Goal: Transaction & Acquisition: Purchase product/service

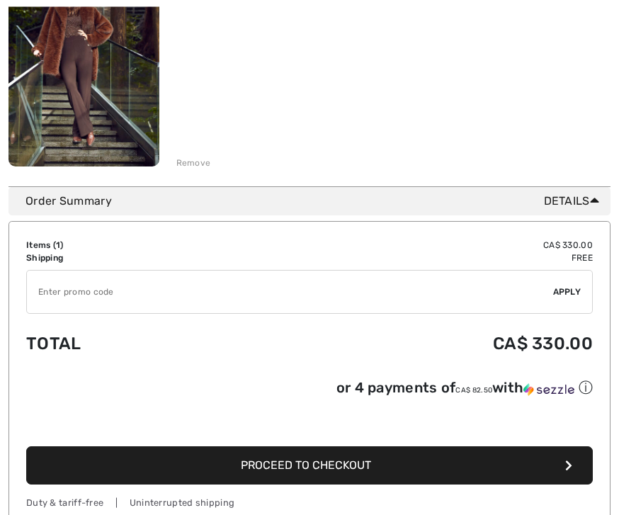
scroll to position [269, 0]
click at [406, 476] on button "Proceed to Checkout" at bounding box center [309, 466] width 567 height 38
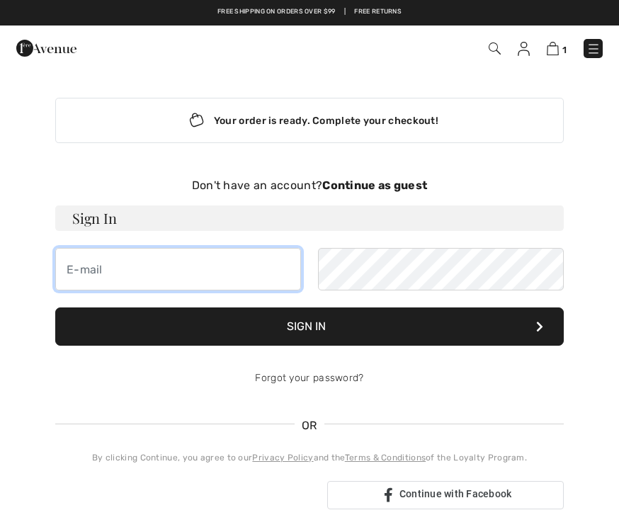
click at [113, 269] on input "email" at bounding box center [178, 269] width 246 height 43
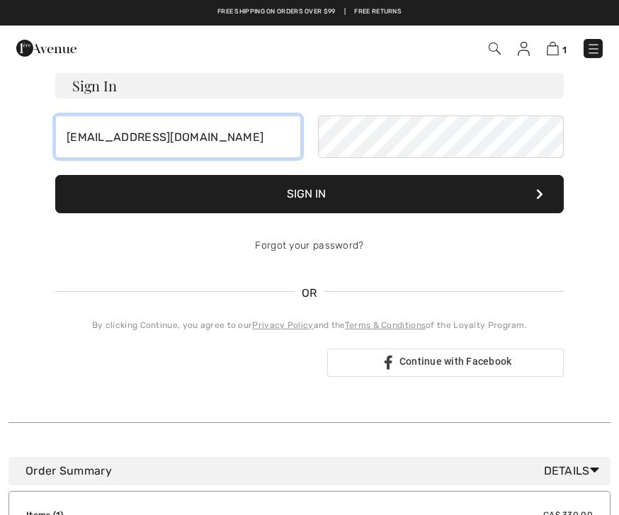
scroll to position [132, 0]
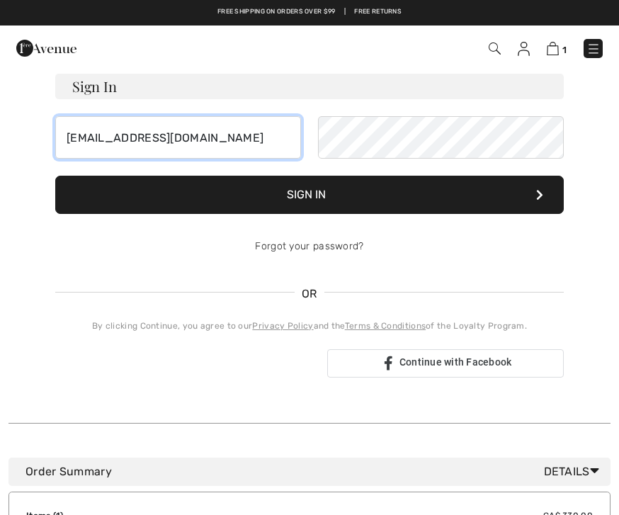
type input "jacintheland@gmail.com"
click at [310, 195] on button "Sign In" at bounding box center [309, 195] width 509 height 38
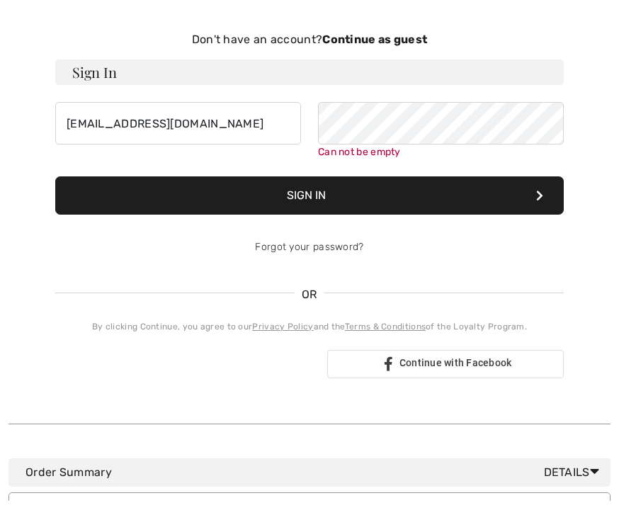
click at [399, 46] on div "Don't have an account? Continue as guest" at bounding box center [309, 53] width 509 height 17
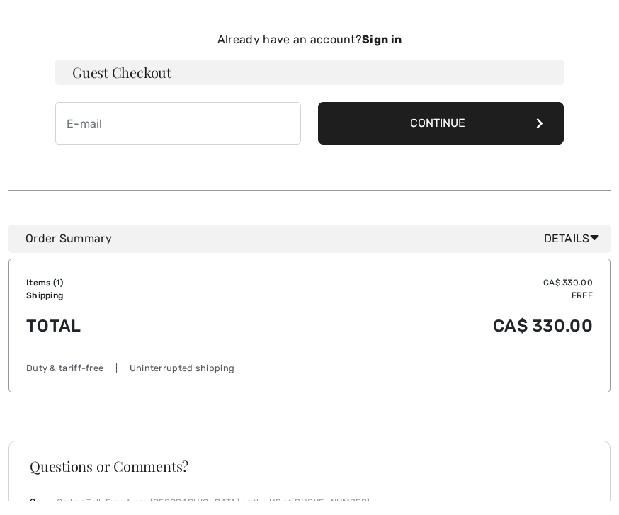
scroll to position [146, 0]
click at [183, 73] on h3 "Guest Checkout" at bounding box center [309, 73] width 509 height 26
click at [485, 125] on button "Continue" at bounding box center [441, 123] width 246 height 43
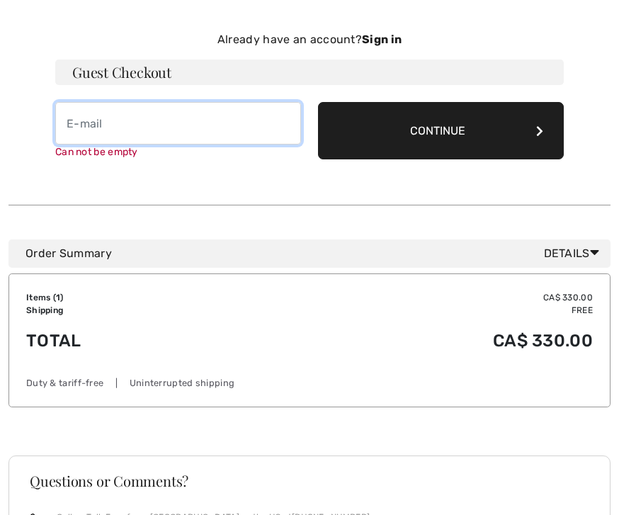
click at [74, 126] on input "email" at bounding box center [178, 123] width 246 height 43
type input "[EMAIL_ADDRESS][DOMAIN_NAME]"
click at [441, 130] on button "Continue" at bounding box center [441, 130] width 246 height 57
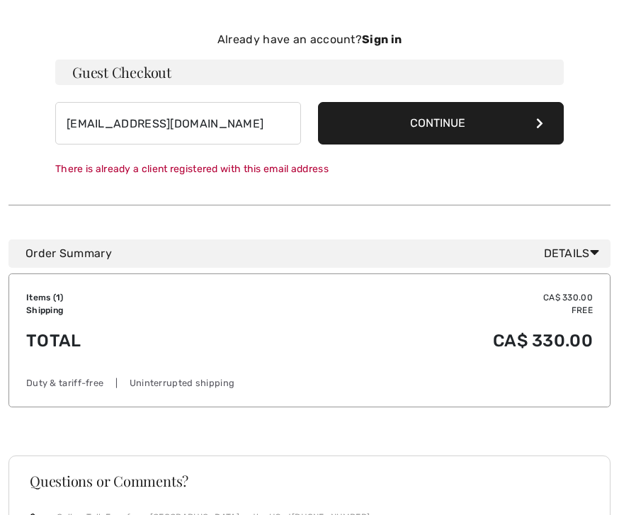
click at [438, 119] on button "Continue" at bounding box center [441, 123] width 246 height 43
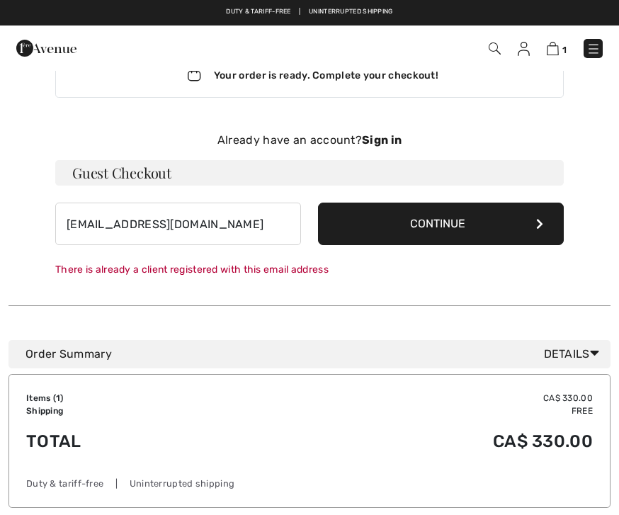
scroll to position [44, 0]
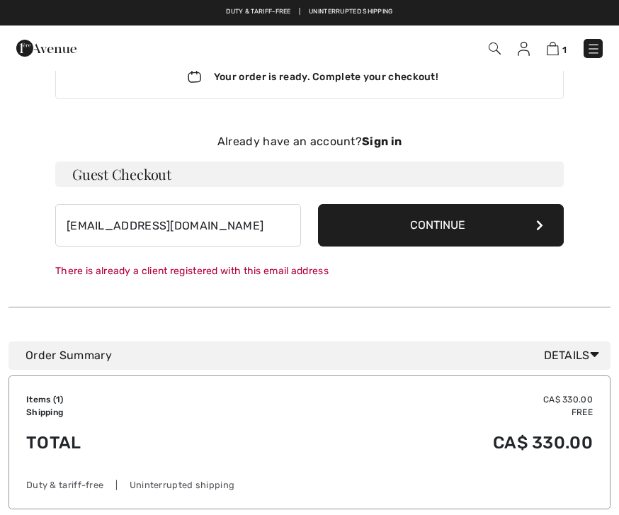
click at [485, 220] on button "Continue" at bounding box center [441, 225] width 246 height 43
click at [445, 234] on button "Continue" at bounding box center [441, 225] width 246 height 43
click at [573, 352] on span "Details" at bounding box center [574, 355] width 61 height 17
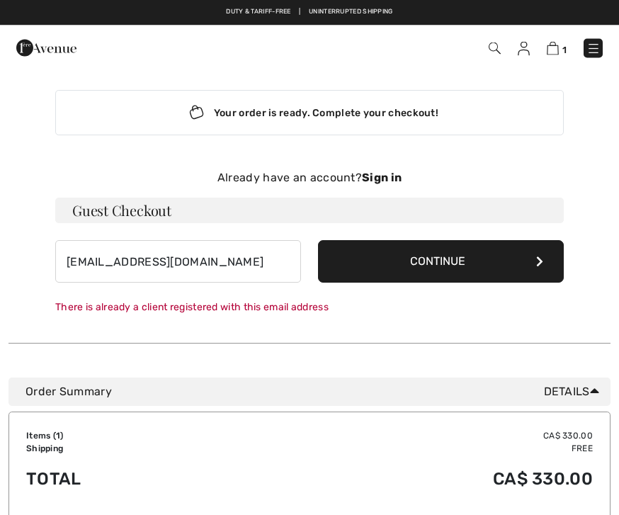
scroll to position [0, 0]
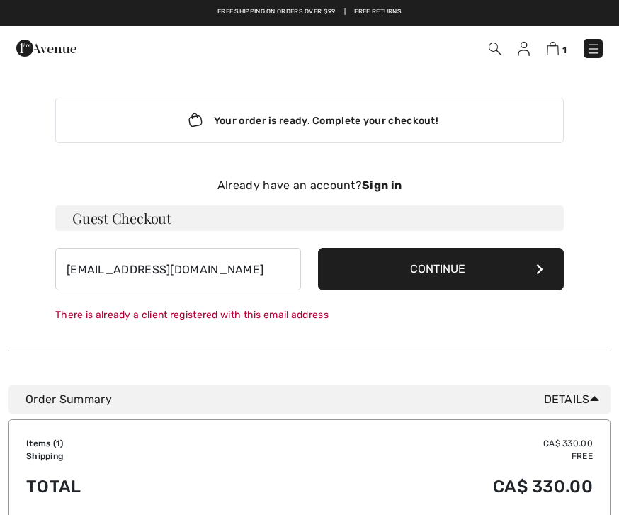
click at [558, 43] on img at bounding box center [553, 48] width 12 height 13
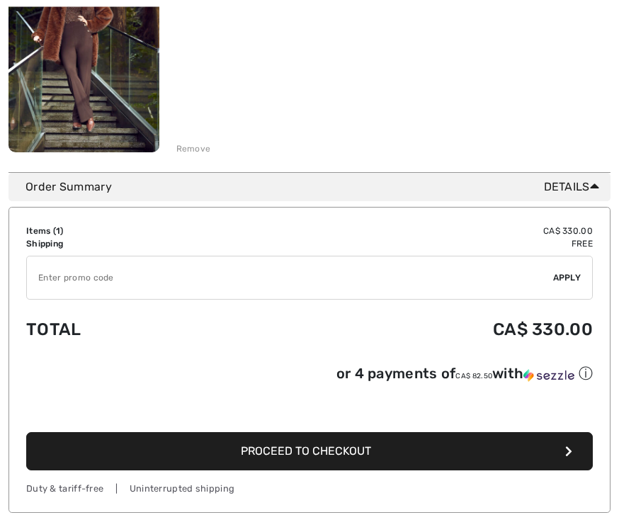
scroll to position [283, 0]
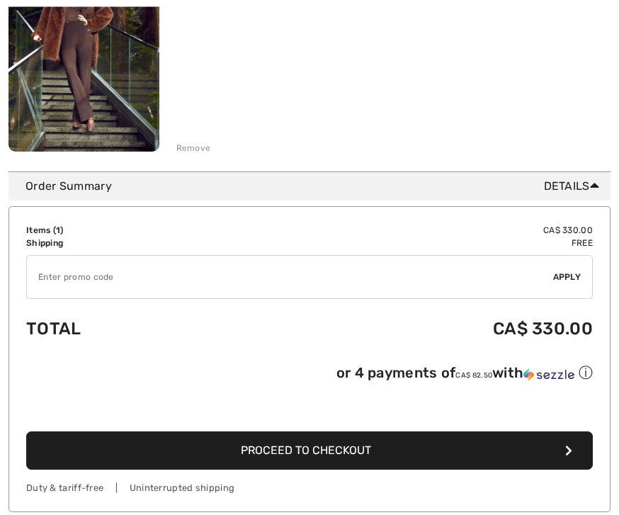
click at [434, 462] on button "Proceed to Checkout" at bounding box center [309, 451] width 567 height 38
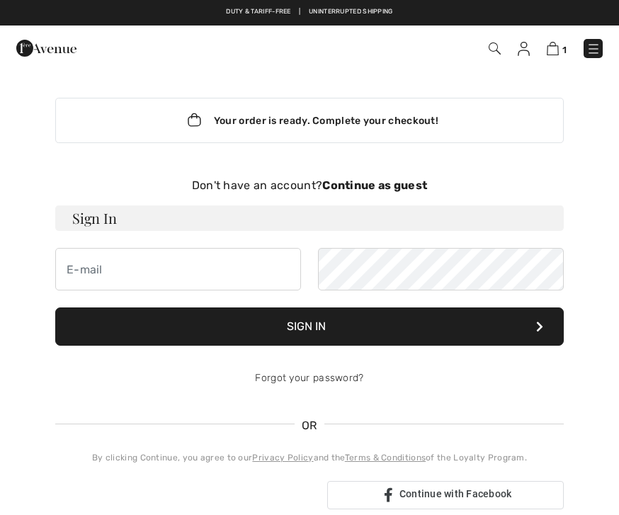
click at [403, 187] on strong "Continue as guest" at bounding box center [374, 185] width 105 height 13
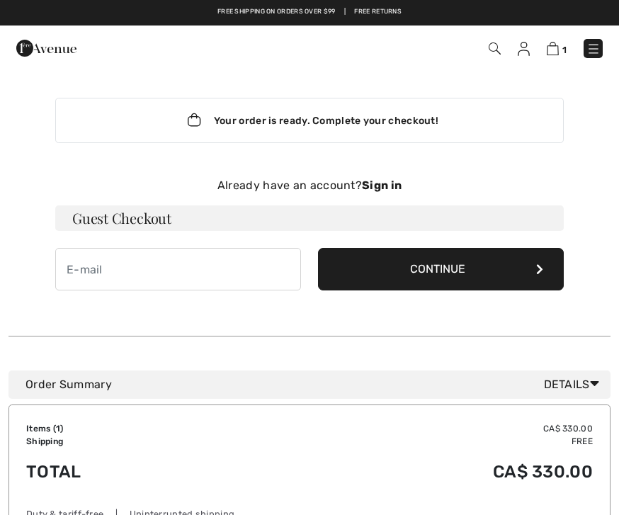
click at [472, 211] on h3 "Guest Checkout" at bounding box center [309, 219] width 509 height 26
click at [478, 266] on button "Continue" at bounding box center [441, 269] width 246 height 43
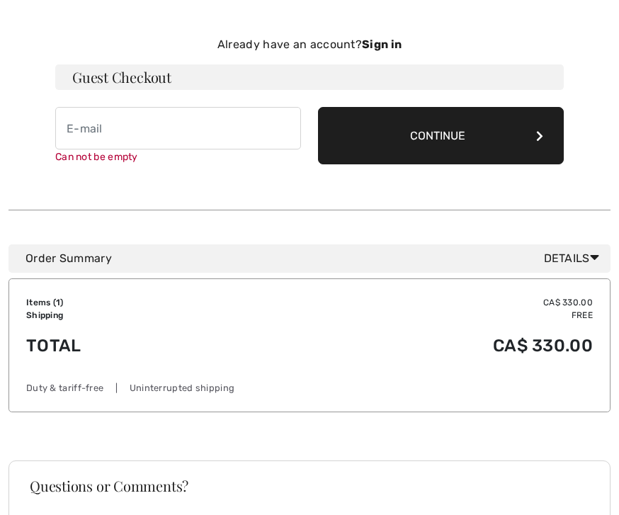
scroll to position [146, 0]
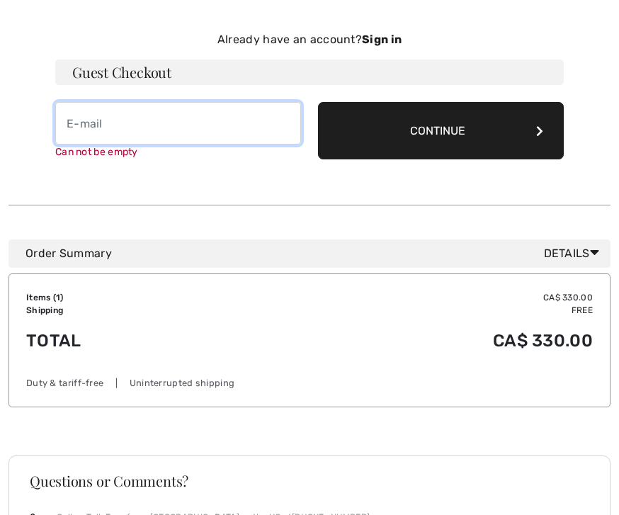
click at [86, 124] on input "email" at bounding box center [178, 123] width 246 height 43
type input "chtila@gmail.com"
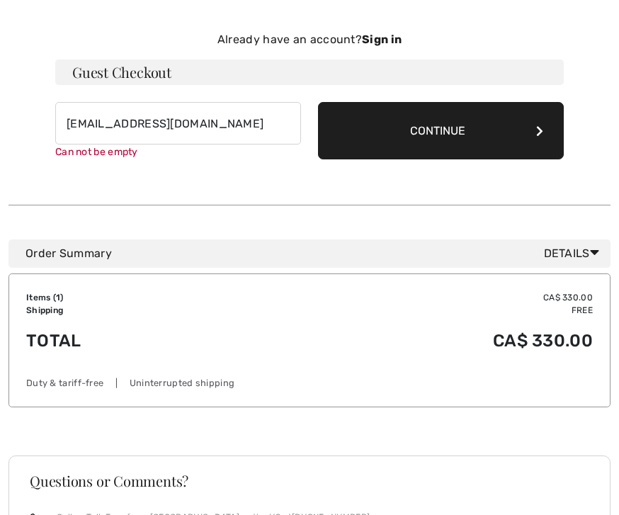
click at [451, 130] on button "Continue" at bounding box center [441, 130] width 246 height 57
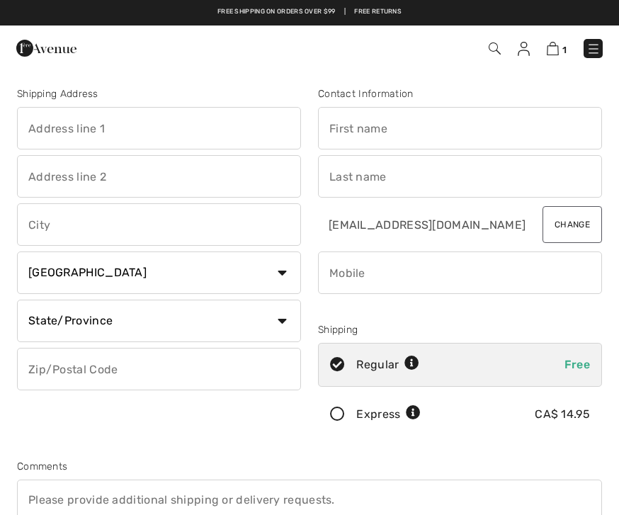
click at [42, 129] on input "text" at bounding box center [159, 128] width 284 height 43
type input "J"
click at [356, 124] on input "text" at bounding box center [460, 128] width 284 height 43
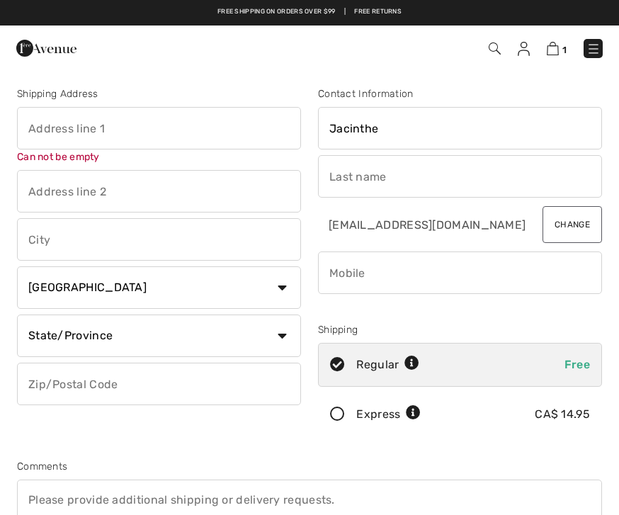
click at [344, 178] on input "text" at bounding box center [460, 176] width 284 height 43
type input "Jacinthe"
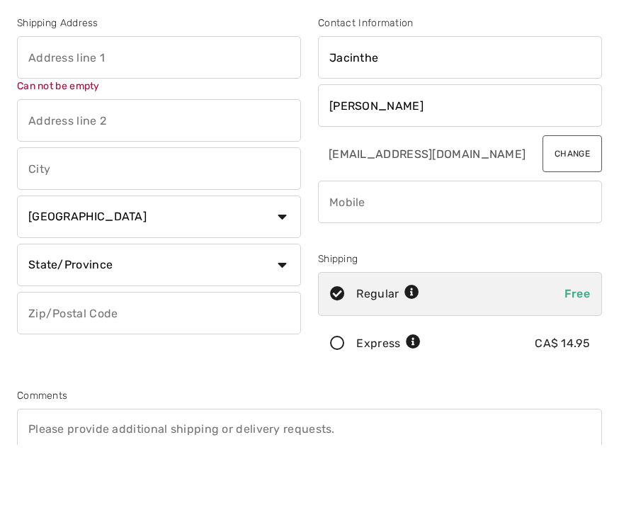
type input "Landry"
click at [45, 107] on input "text" at bounding box center [159, 128] width 284 height 43
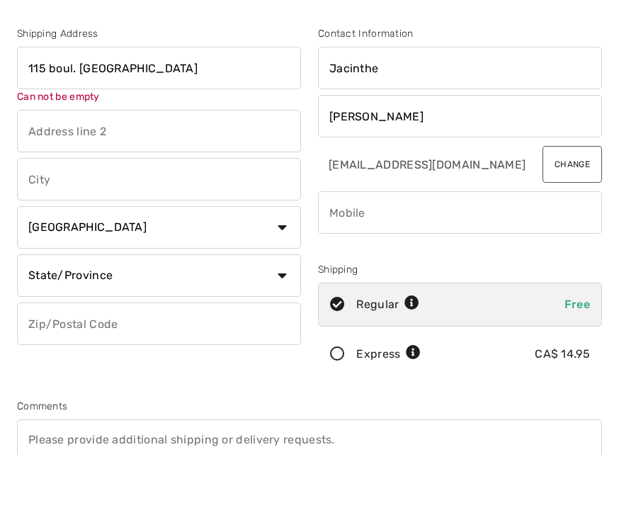
type input "115 boul. St-Pierre Est"
click at [59, 186] on div "Shipping Address 115 boul. St-Pierre Est Can not be empty Country Canada United…" at bounding box center [159, 264] width 301 height 356
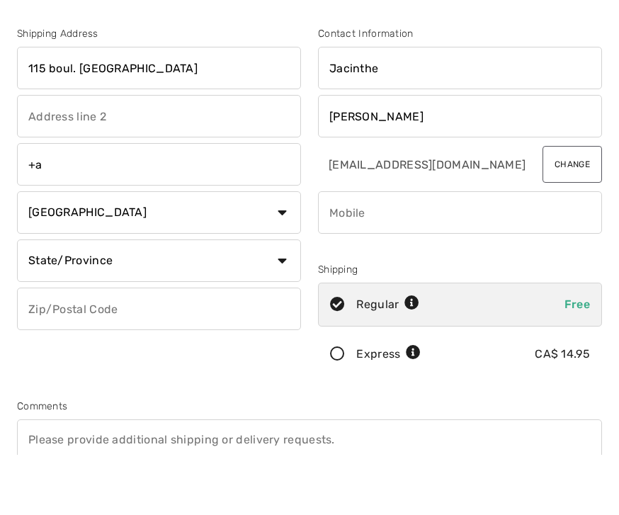
type input "+"
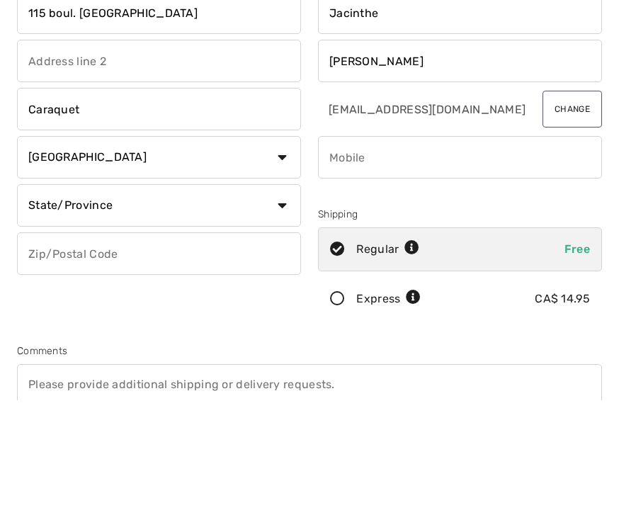
type input "Caraquet"
click at [288, 300] on select "State/Province Alberta British Columbia Manitoba New Brunswick Newfoundland and…" at bounding box center [159, 321] width 284 height 43
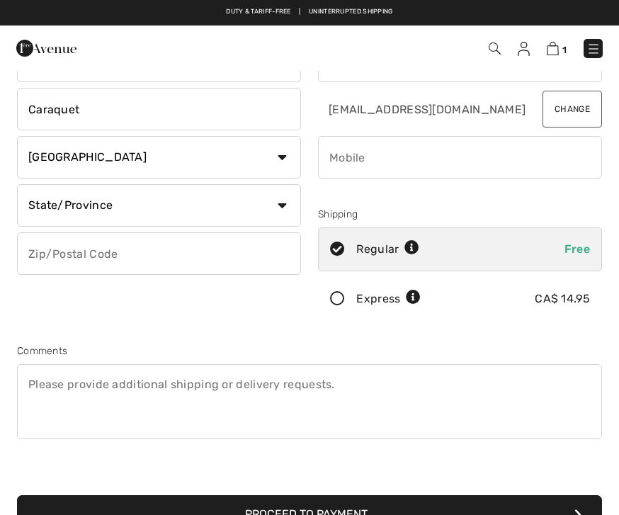
select select "NB"
click at [571, 111] on button "Change" at bounding box center [573, 109] width 60 height 37
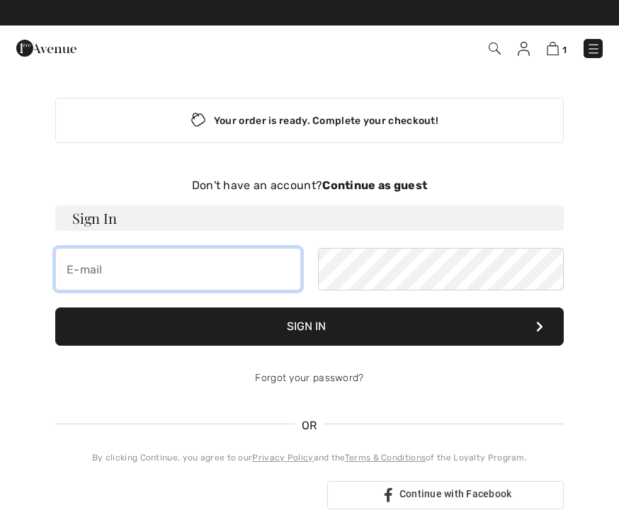
click at [88, 276] on input "email" at bounding box center [178, 269] width 246 height 43
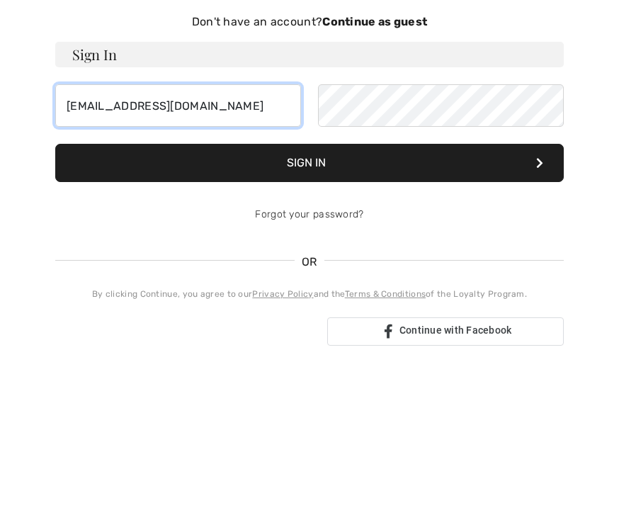
type input "[EMAIL_ADDRESS][DOMAIN_NAME]"
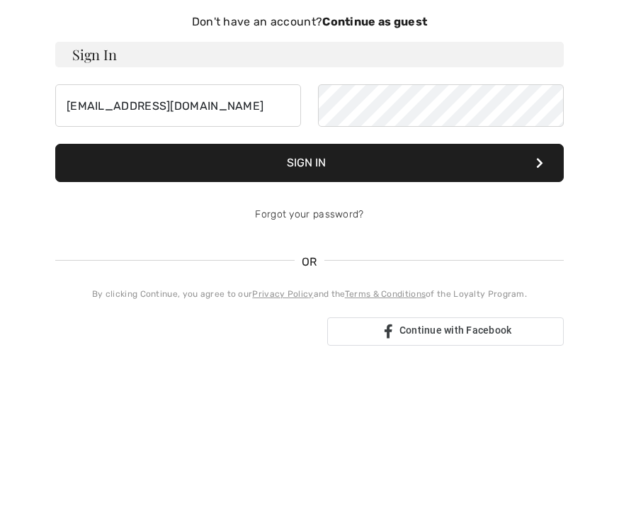
click at [310, 308] on button "Sign In" at bounding box center [309, 327] width 509 height 38
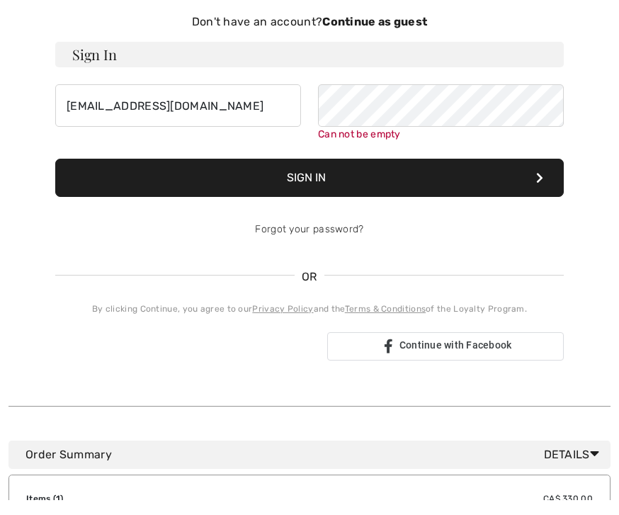
scroll to position [146, 0]
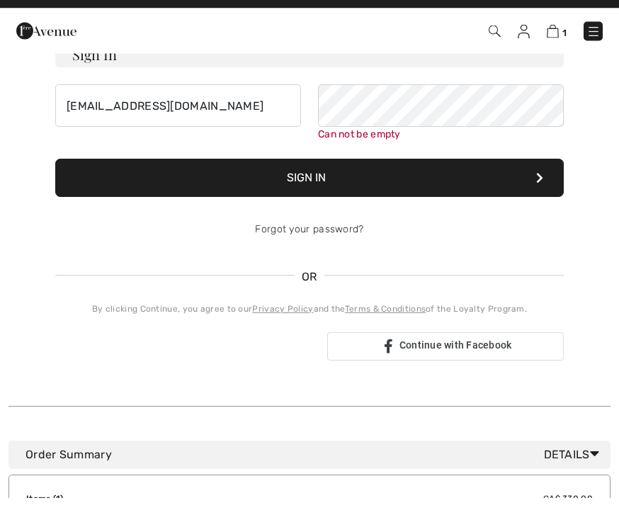
click at [155, 332] on div "By clicking Continue, you agree to our Privacy Policy and the Terms & Condition…" at bounding box center [309, 326] width 509 height 13
click at [460, 367] on span "Continue with Facebook" at bounding box center [456, 362] width 113 height 11
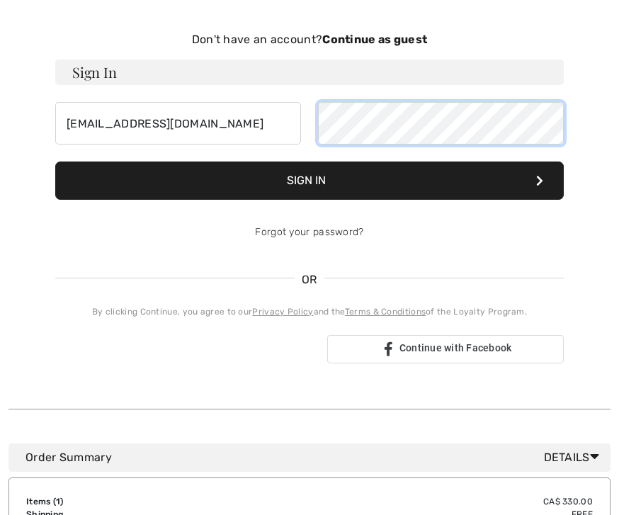
scroll to position [138, 0]
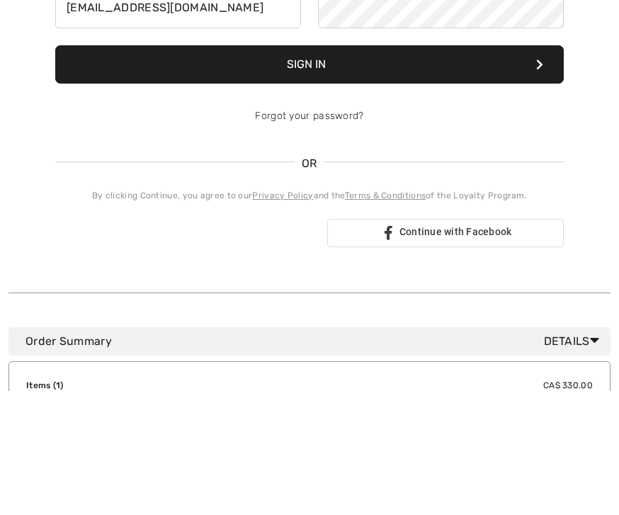
click at [338, 234] on link "Forgot your password?" at bounding box center [309, 240] width 108 height 12
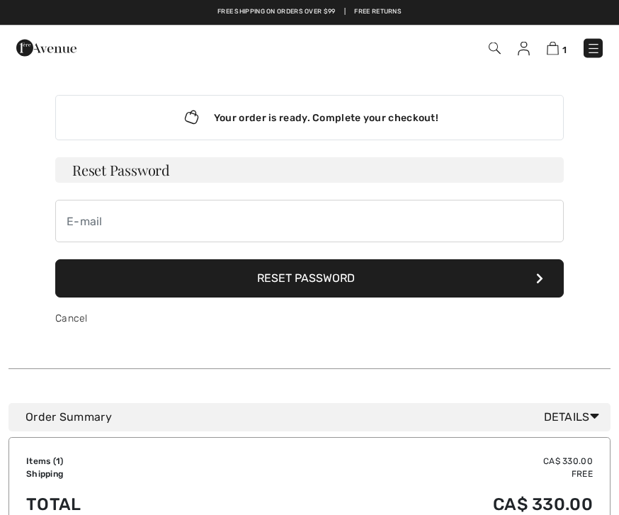
scroll to position [0, 0]
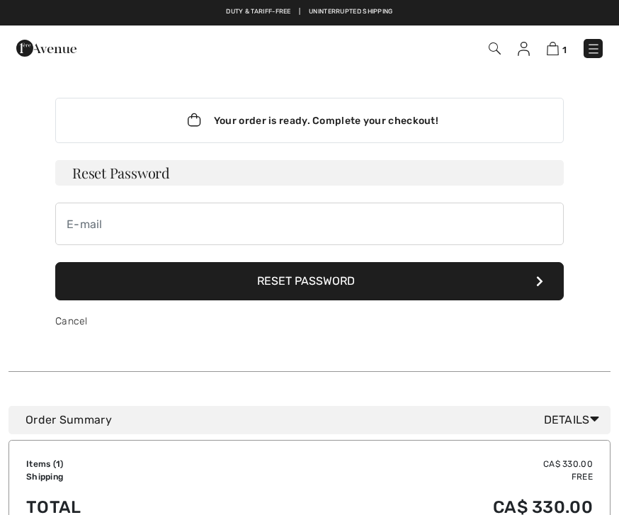
click at [323, 283] on button "Reset Password" at bounding box center [309, 281] width 509 height 38
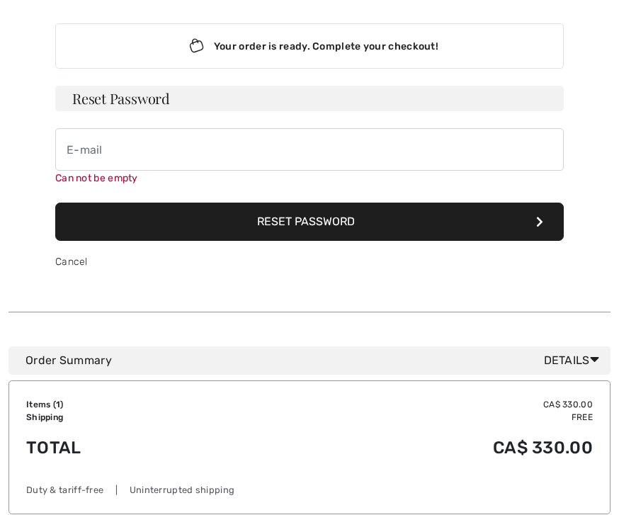
scroll to position [101, 0]
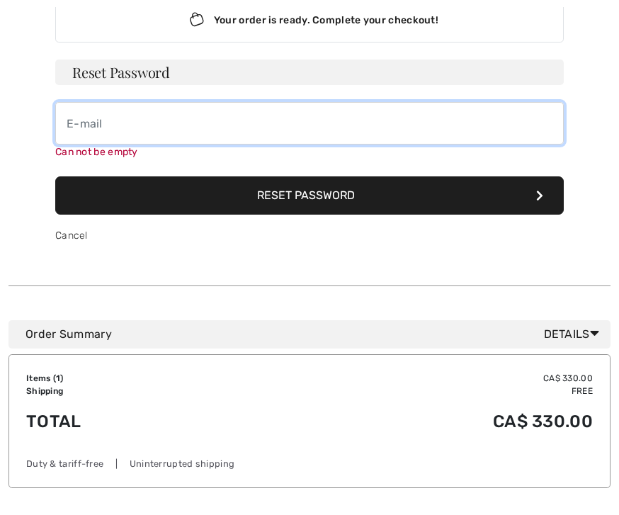
click at [87, 128] on input "email" at bounding box center [309, 123] width 509 height 43
type input "i"
type input "milouleo15"
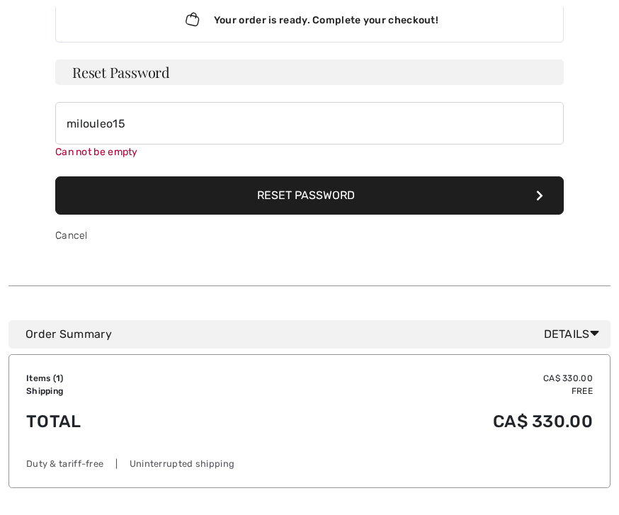
click at [352, 201] on button "Reset Password" at bounding box center [309, 195] width 509 height 38
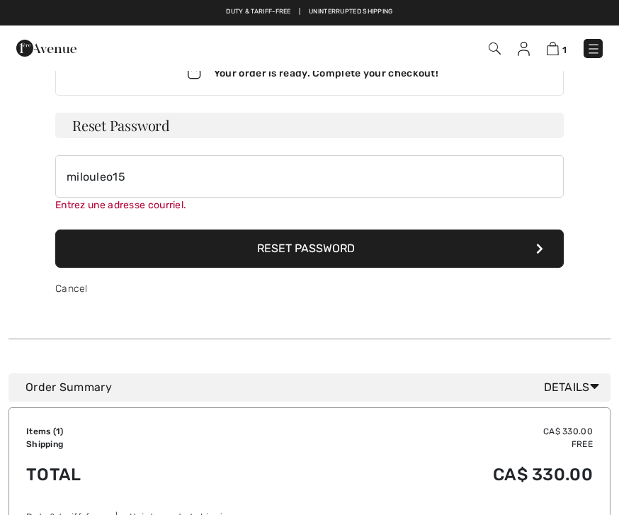
scroll to position [0, 0]
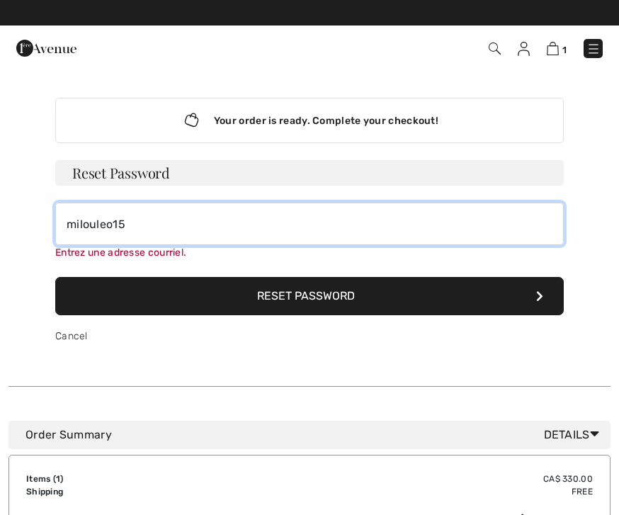
click at [180, 245] on input "milouleo15" at bounding box center [309, 224] width 509 height 43
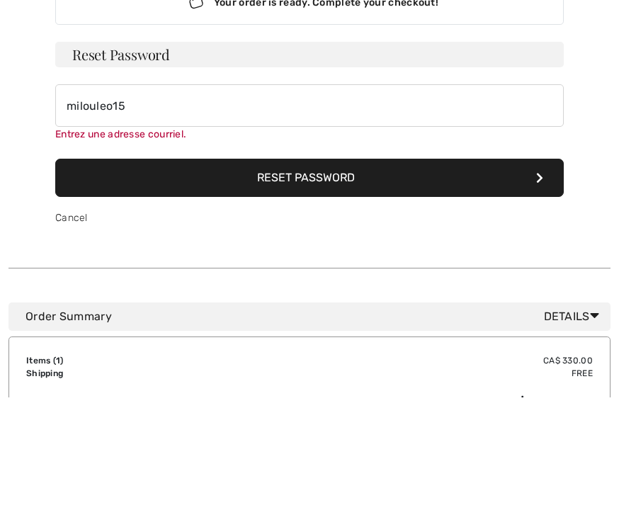
scroll to position [118, 0]
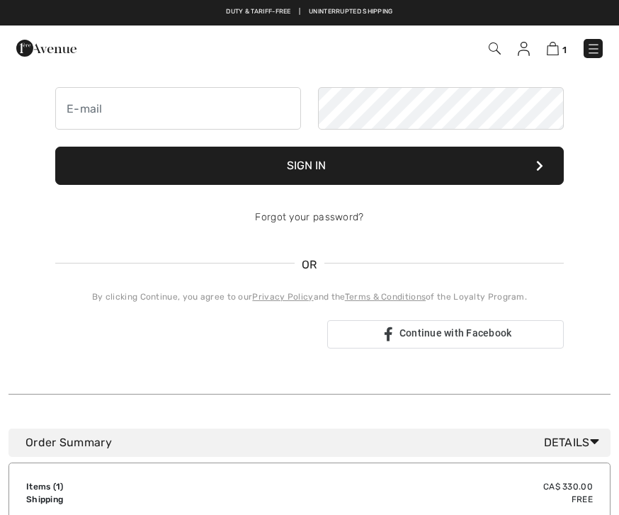
scroll to position [161, 0]
type input "jacintheland"
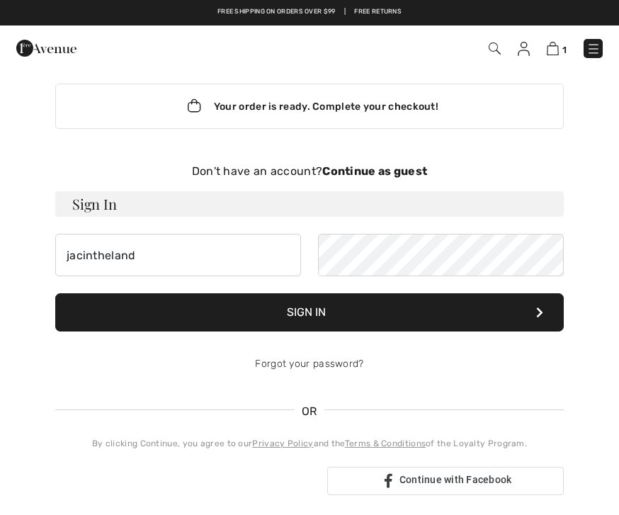
scroll to position [0, 0]
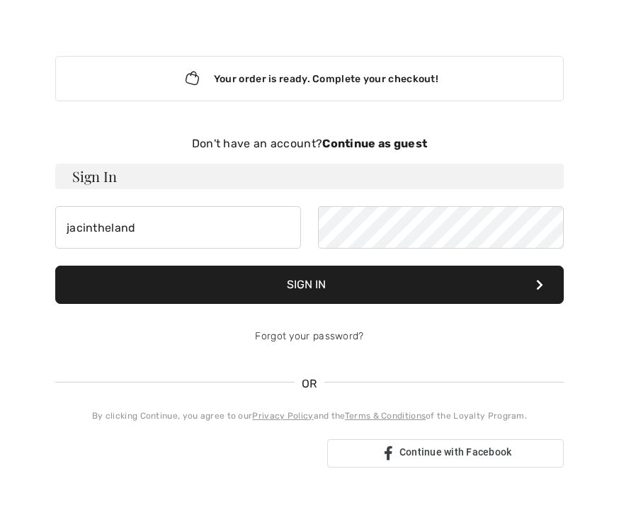
click at [388, 179] on strong "Continue as guest" at bounding box center [374, 185] width 105 height 13
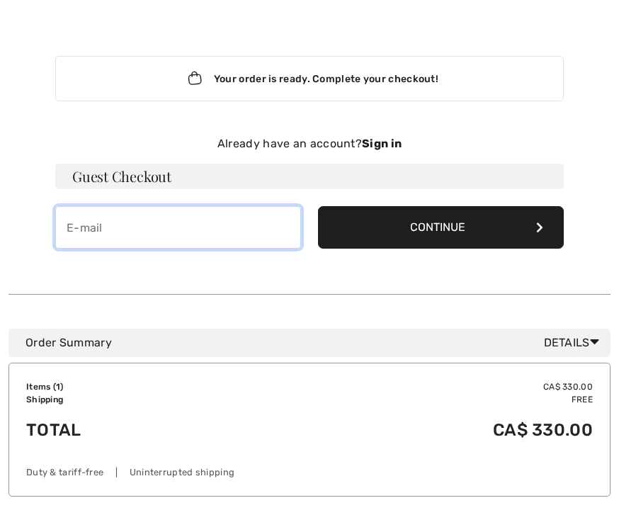
click at [83, 242] on input "email" at bounding box center [178, 227] width 246 height 43
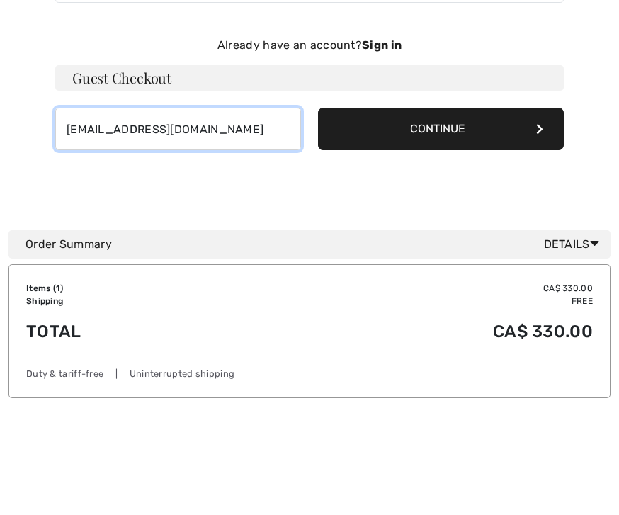
type input "jacintheland@gmail.com"
click at [476, 207] on button "Continue" at bounding box center [441, 228] width 246 height 43
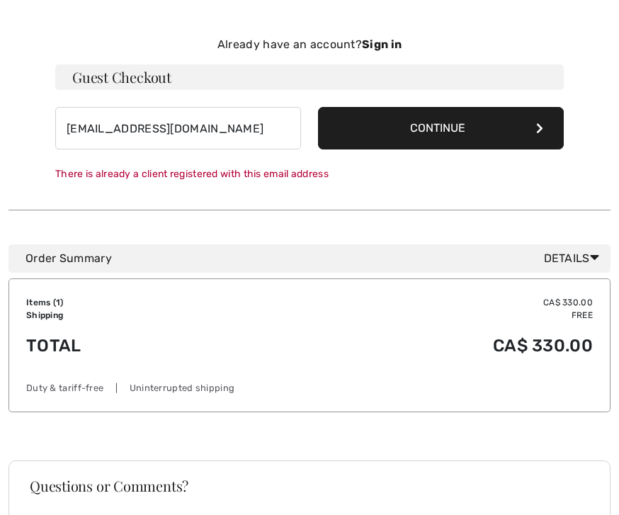
click at [386, 130] on button "Continue" at bounding box center [441, 128] width 246 height 43
click at [391, 39] on strong "Sign in" at bounding box center [382, 44] width 40 height 13
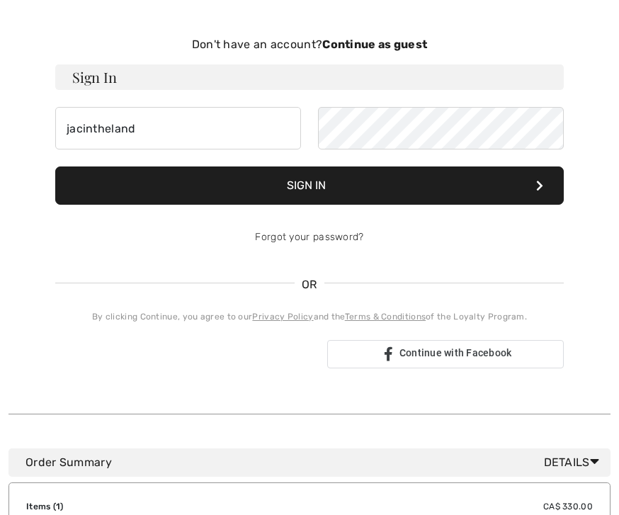
click at [395, 43] on strong "Continue as guest" at bounding box center [374, 44] width 105 height 13
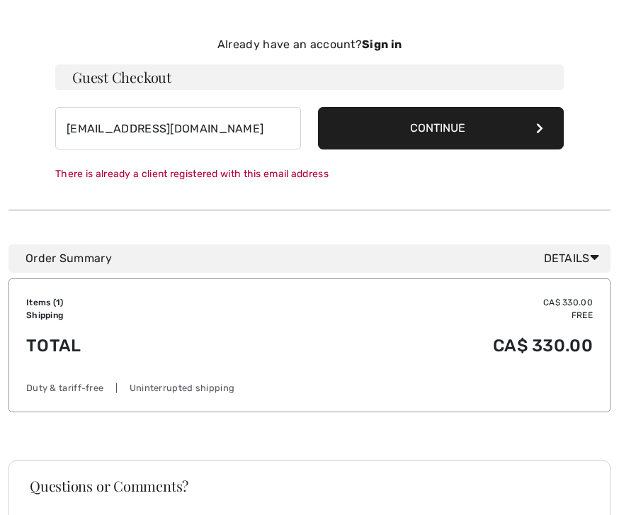
click at [179, 79] on h3 "Guest Checkout" at bounding box center [309, 77] width 509 height 26
click at [464, 131] on button "Continue" at bounding box center [441, 128] width 246 height 43
click at [576, 264] on span "Details" at bounding box center [574, 258] width 61 height 17
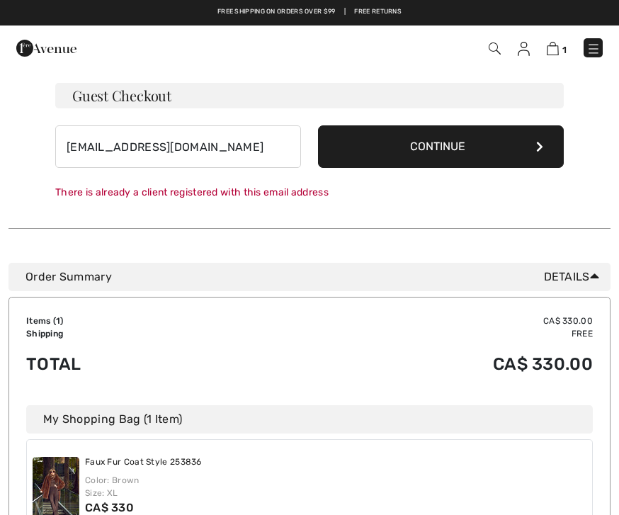
scroll to position [0, 0]
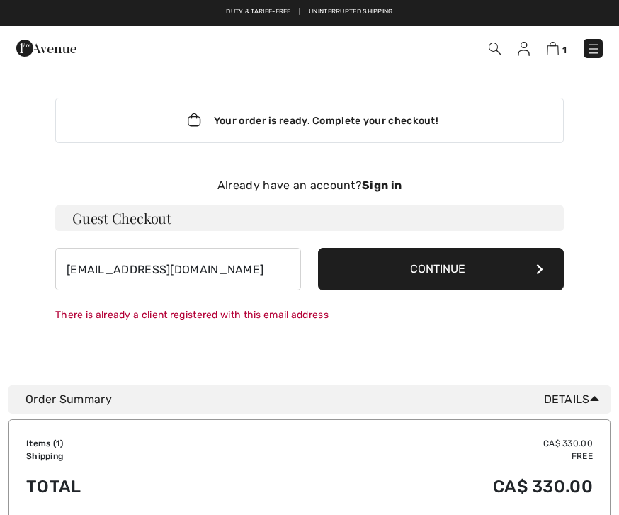
click at [563, 40] on link "1" at bounding box center [557, 48] width 20 height 17
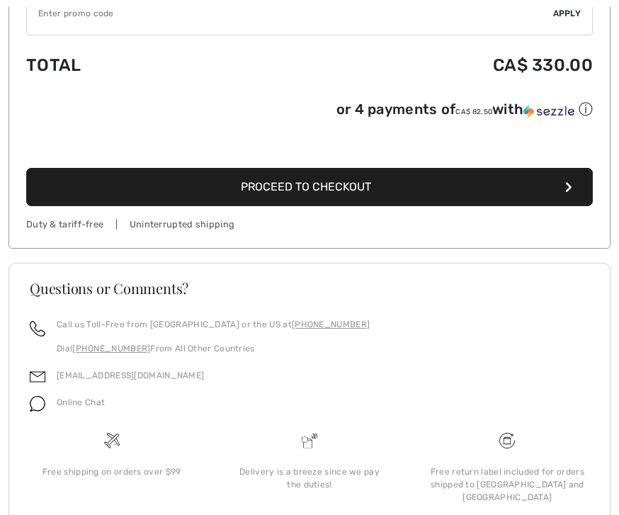
scroll to position [552, 0]
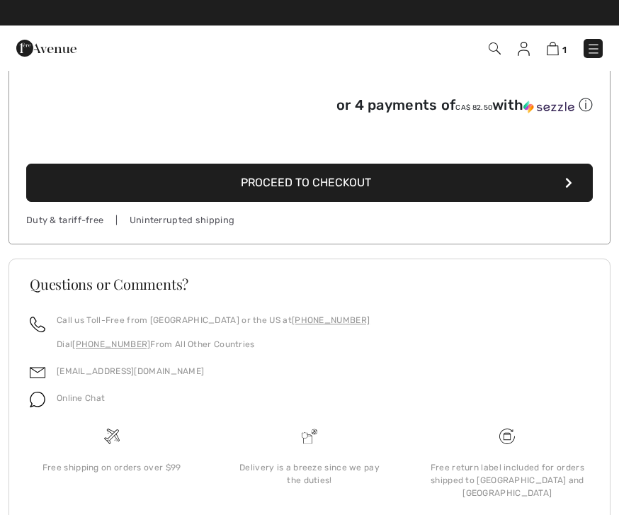
click at [344, 188] on span "Proceed to Checkout" at bounding box center [306, 182] width 130 height 13
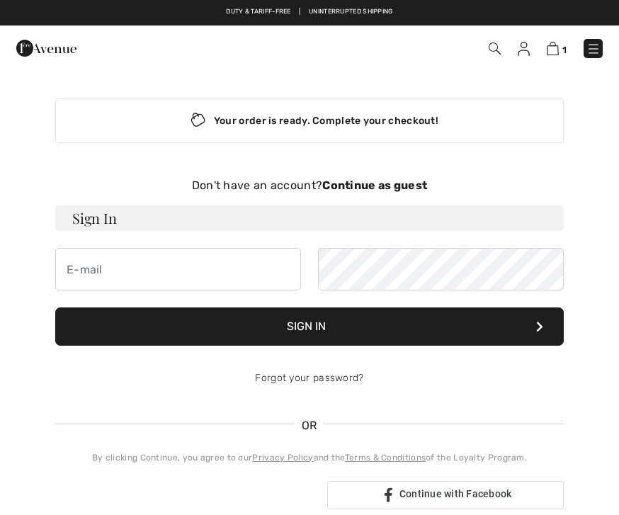
click at [365, 190] on strong "Continue as guest" at bounding box center [374, 185] width 105 height 13
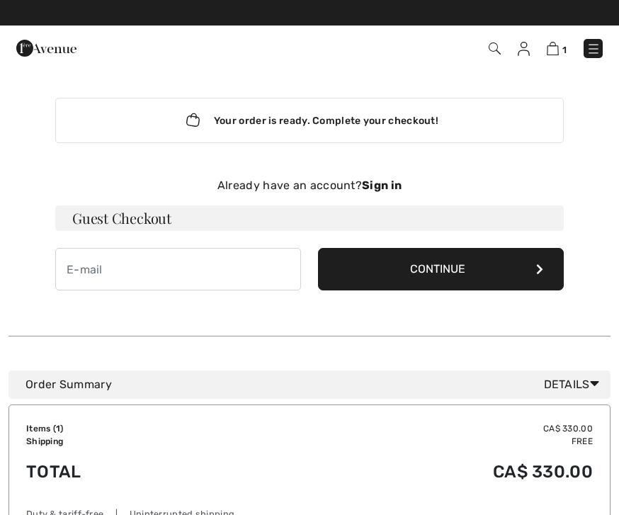
click at [152, 215] on h3 "Guest Checkout" at bounding box center [309, 219] width 509 height 26
click at [85, 213] on h3 "Guest Checkout" at bounding box center [309, 219] width 509 height 26
click at [101, 230] on h3 "Guest Checkout" at bounding box center [309, 219] width 509 height 26
click at [510, 272] on button "Continue" at bounding box center [441, 269] width 246 height 43
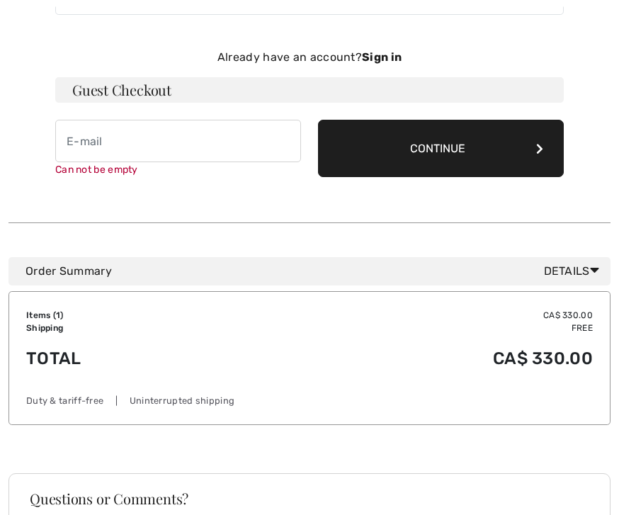
scroll to position [145, 0]
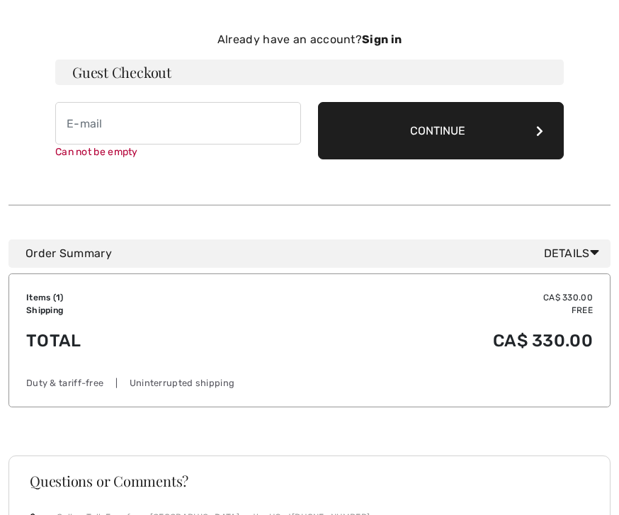
click at [439, 142] on button "Continue" at bounding box center [441, 131] width 246 height 57
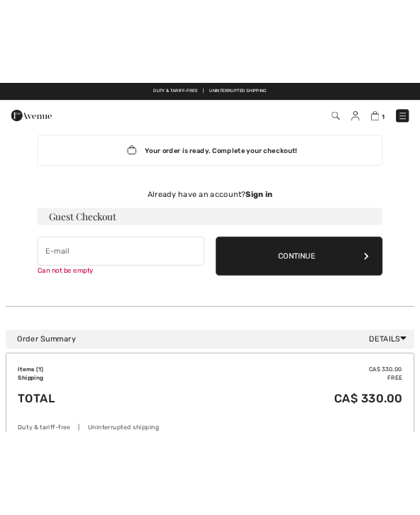
scroll to position [0, 0]
